Goal: Communication & Community: Connect with others

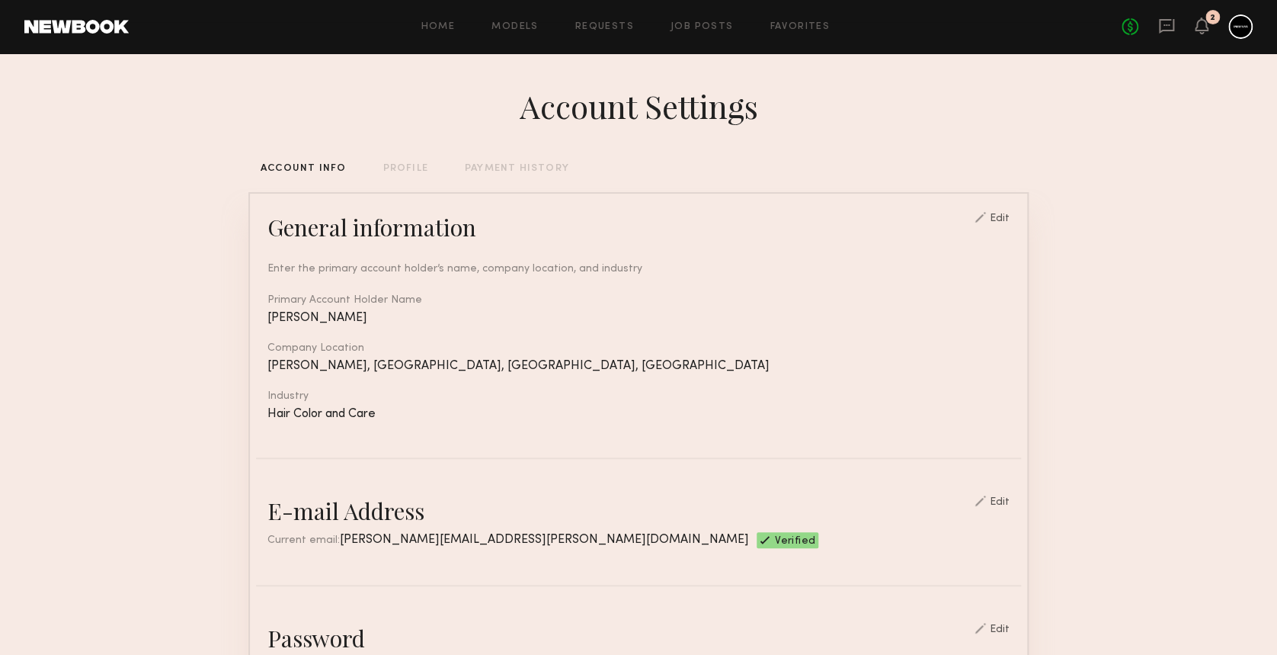
click at [67, 30] on link at bounding box center [76, 27] width 104 height 14
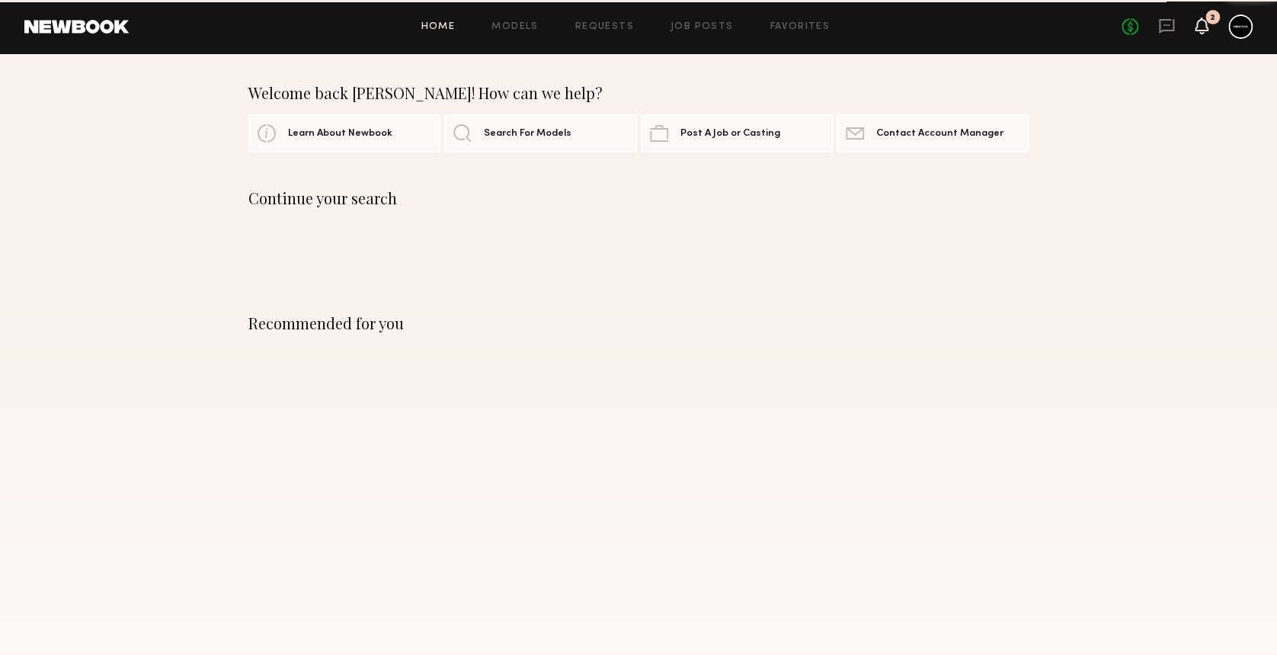
click at [1202, 24] on icon at bounding box center [1202, 25] width 12 height 11
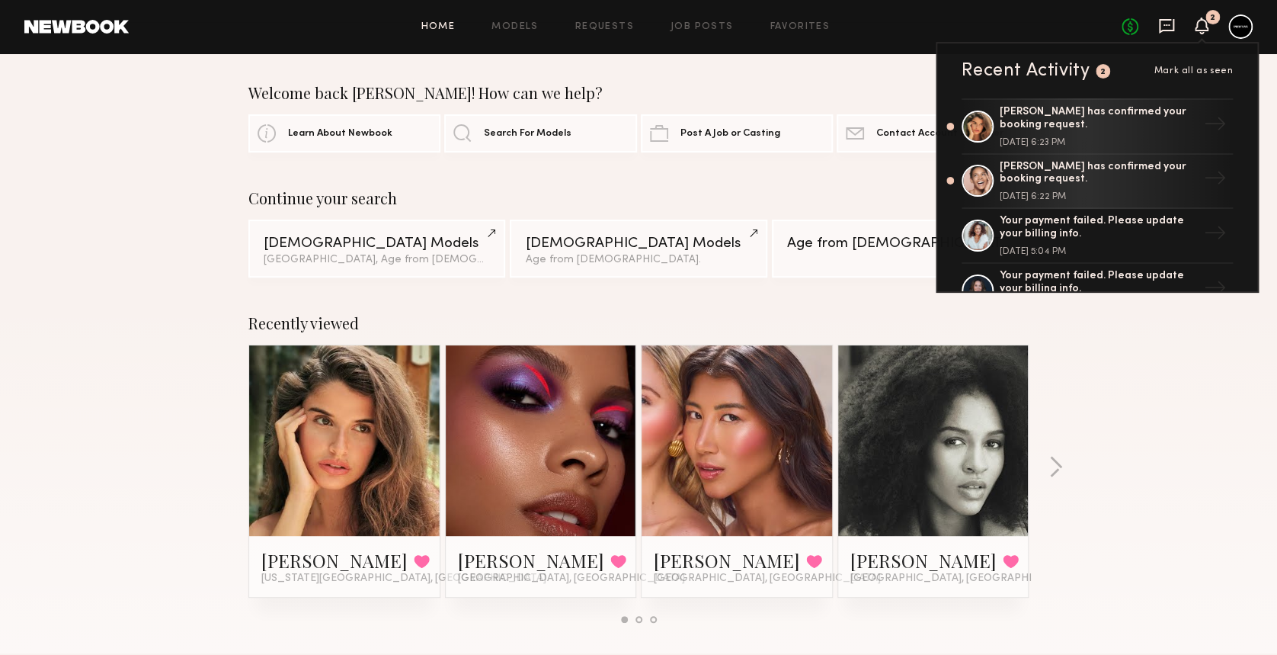
click at [1164, 24] on icon at bounding box center [1166, 26] width 17 height 17
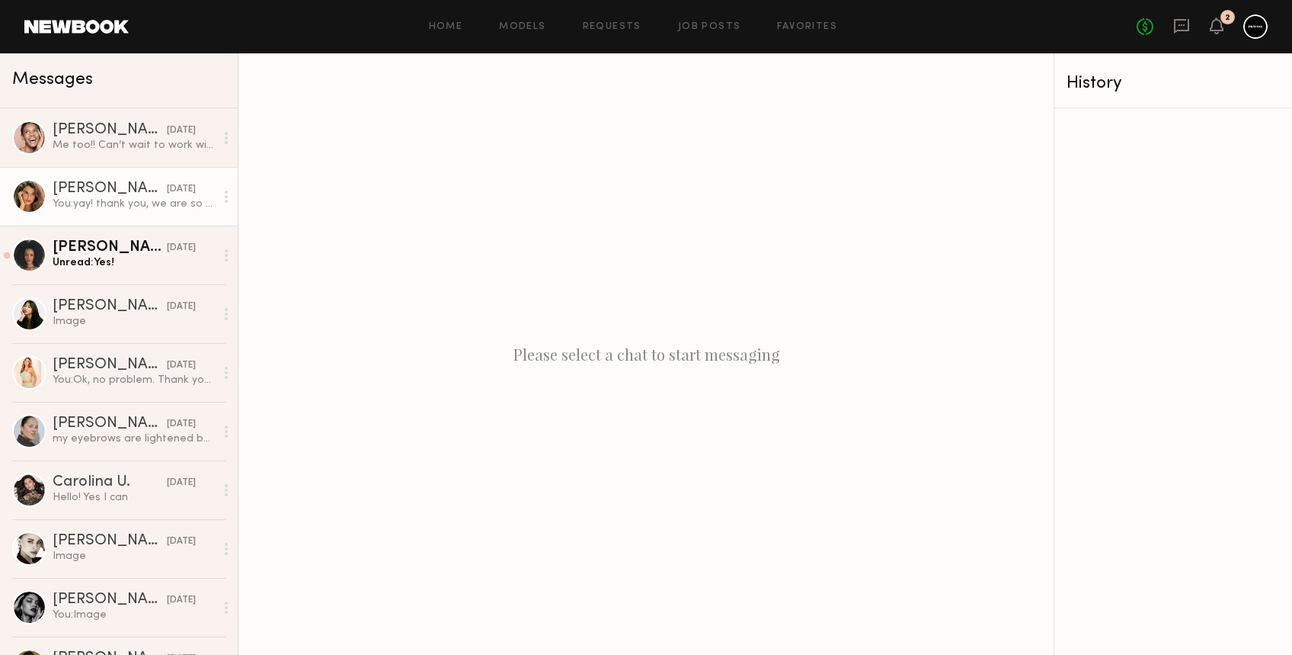
click at [138, 181] on div "[PERSON_NAME]" at bounding box center [110, 188] width 114 height 15
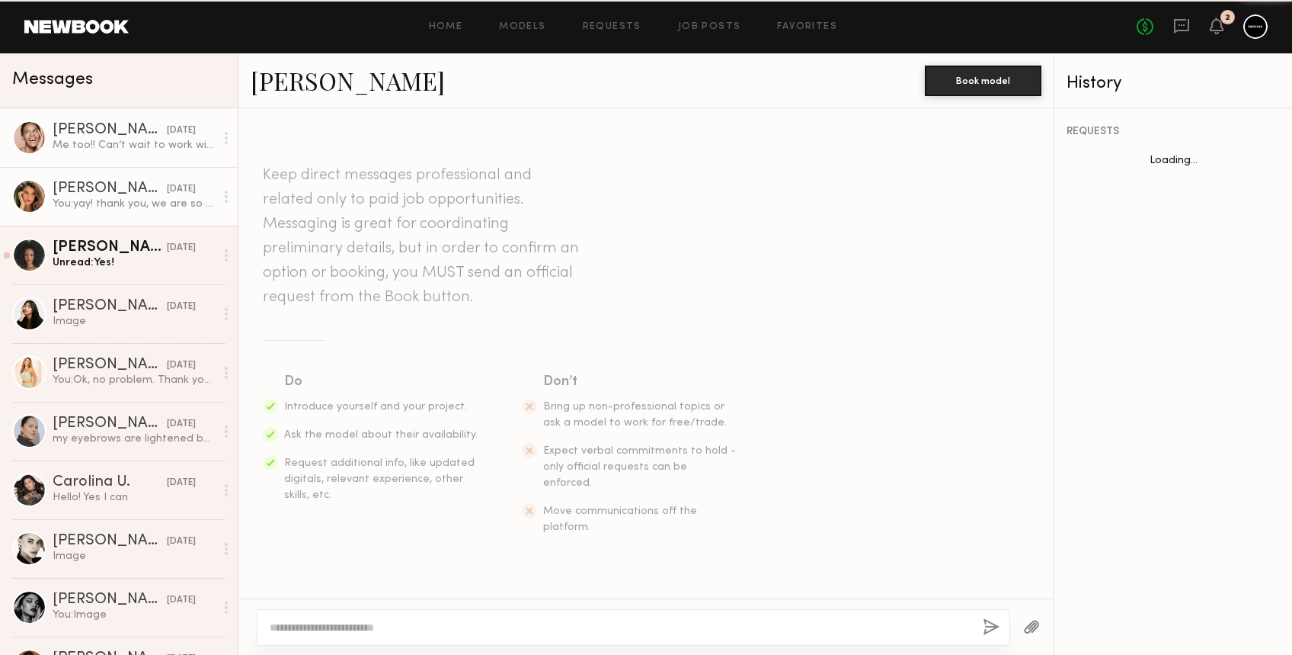
scroll to position [2122, 0]
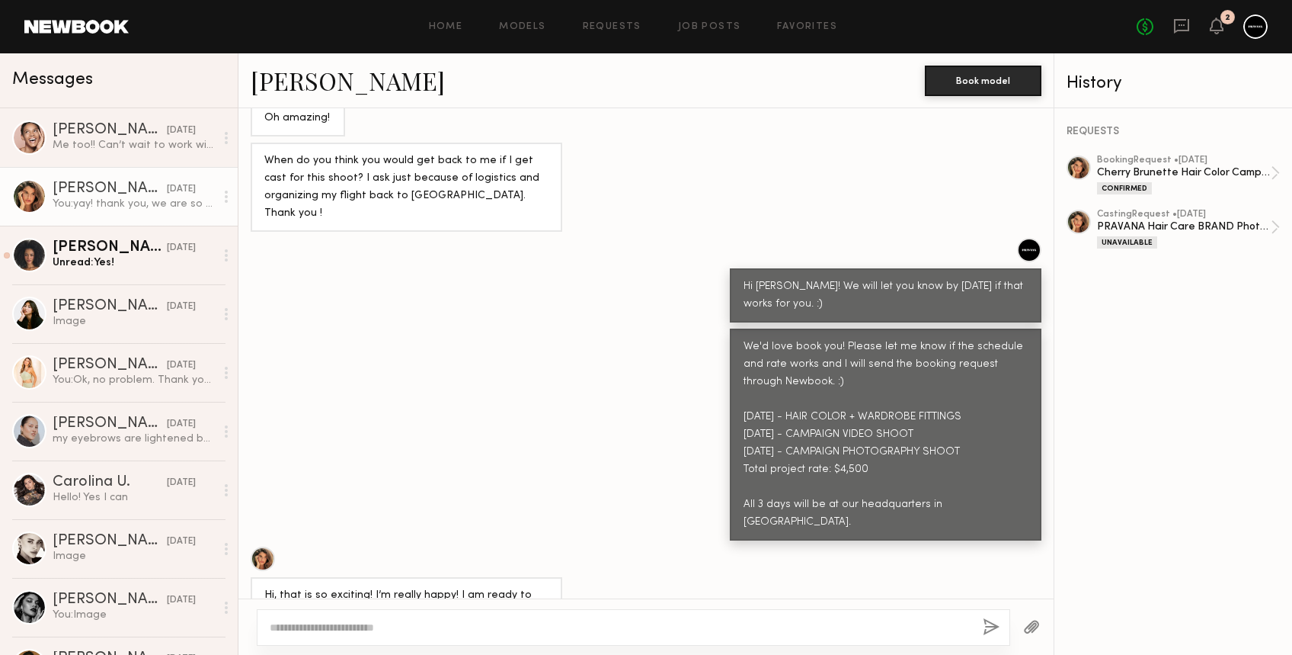
click at [127, 202] on div "You: [PERSON_NAME]! thank you, we are so excited too!" at bounding box center [134, 204] width 162 height 14
click at [128, 146] on div "Me too!! Can’t wait to work with you all!" at bounding box center [134, 145] width 162 height 14
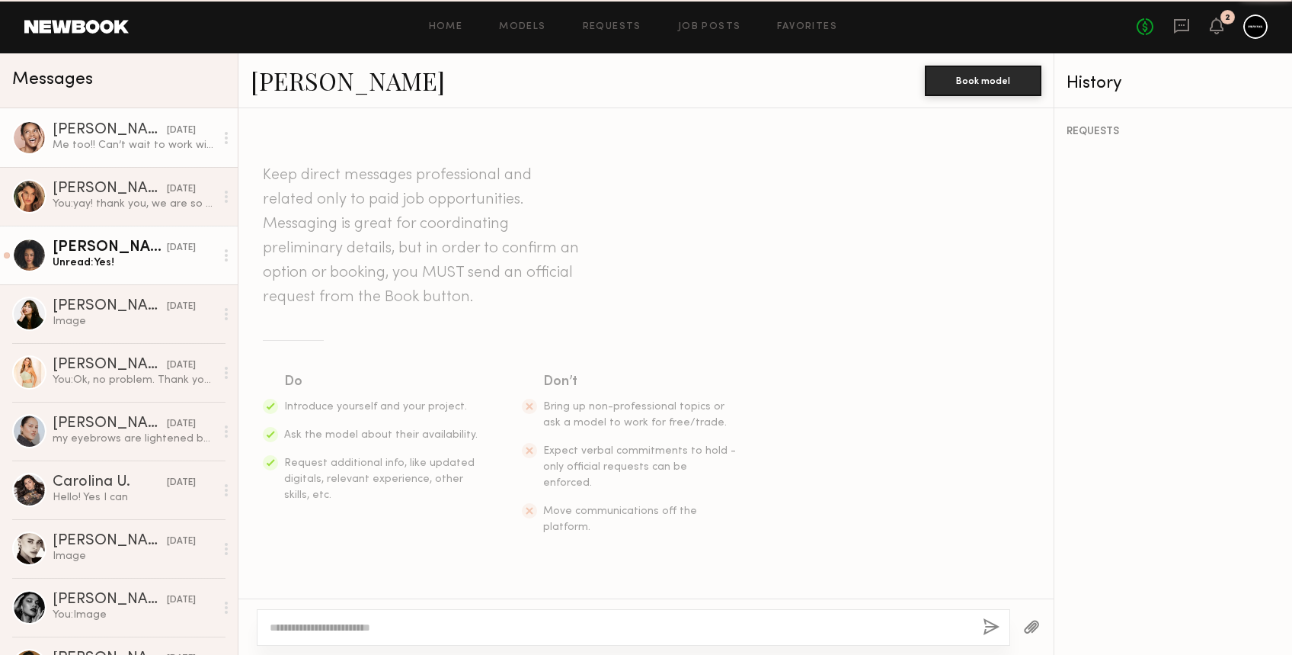
scroll to position [1907, 0]
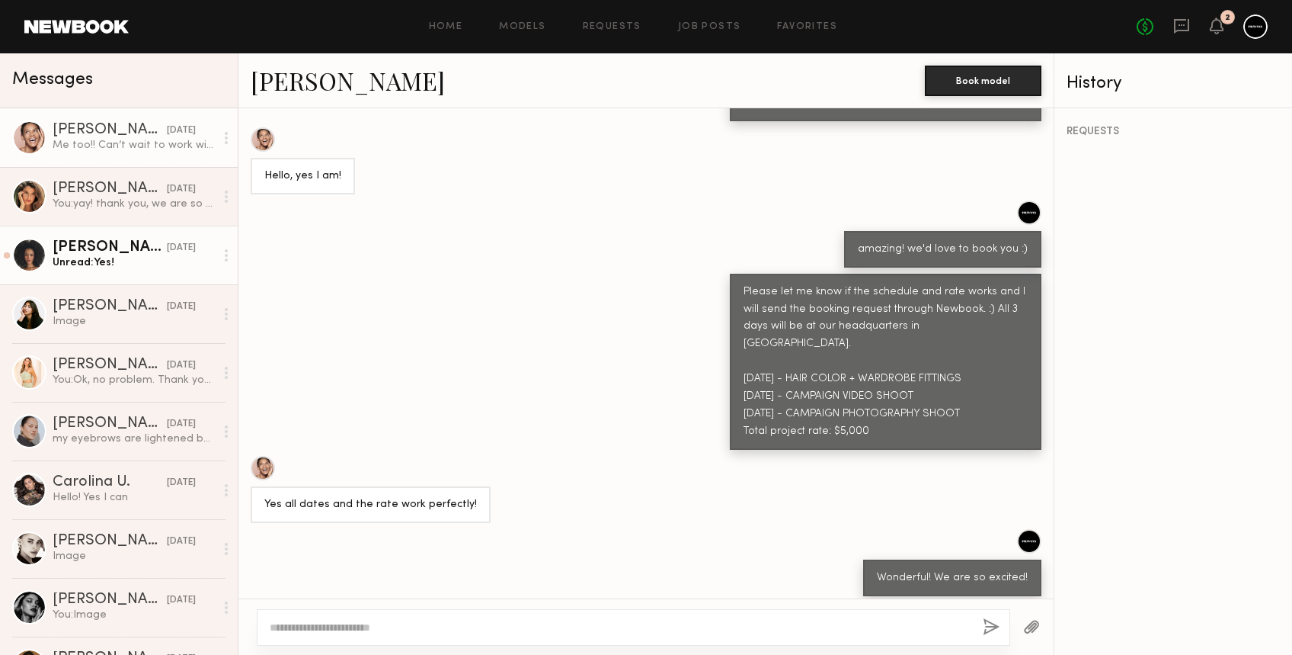
click at [130, 245] on div "[PERSON_NAME]" at bounding box center [110, 247] width 114 height 15
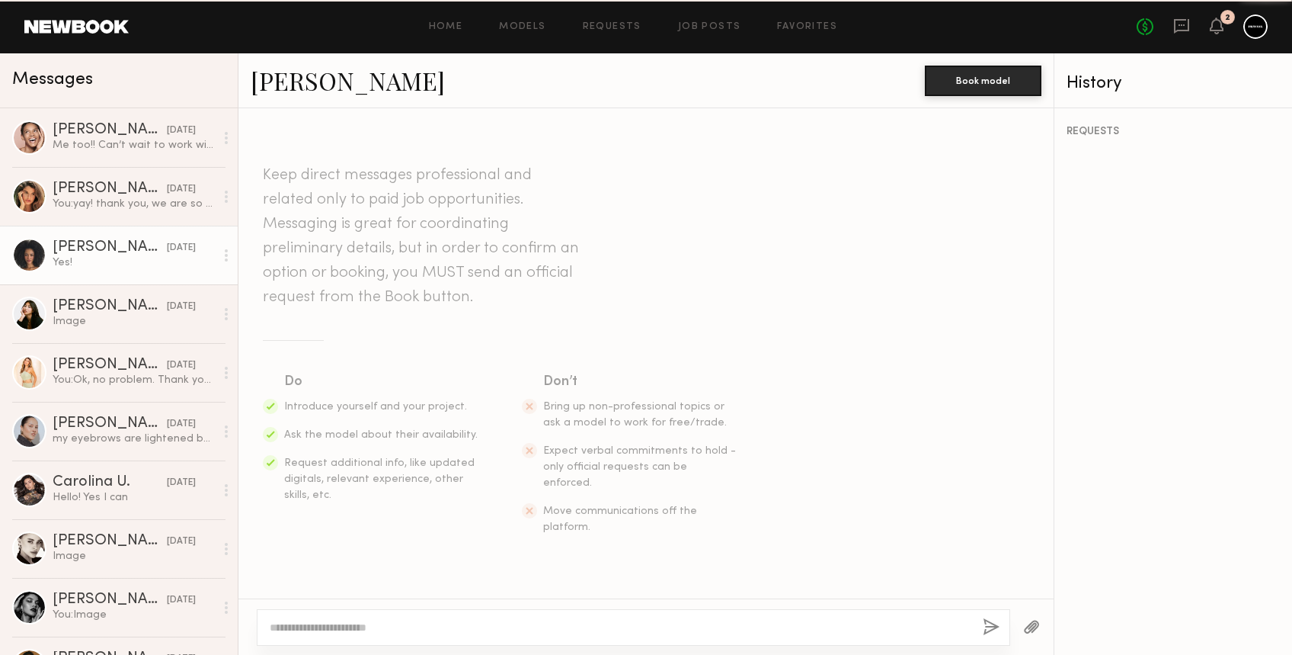
scroll to position [2430, 0]
